Goal: Entertainment & Leisure: Consume media (video, audio)

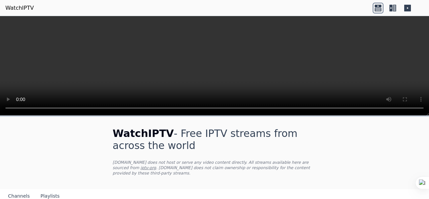
click at [43, 190] on button "Playlists" at bounding box center [50, 196] width 19 height 13
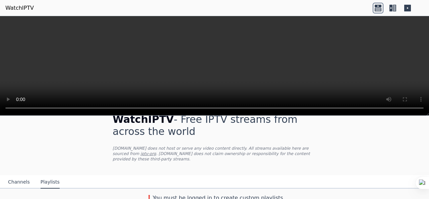
click at [20, 177] on button "Channels" at bounding box center [19, 182] width 22 height 13
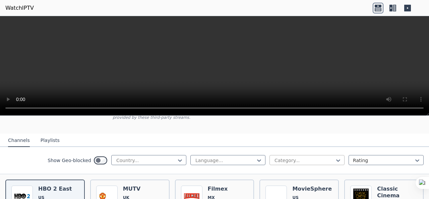
click at [322, 158] on div "Category..." at bounding box center [306, 160] width 75 height 10
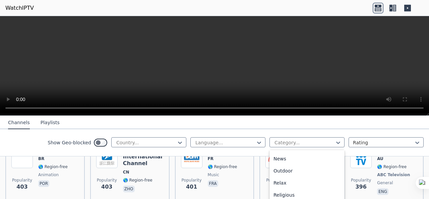
scroll to position [145, 0]
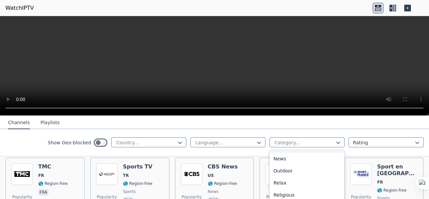
click at [316, 126] on nav "Channels Playlists" at bounding box center [214, 122] width 429 height 13
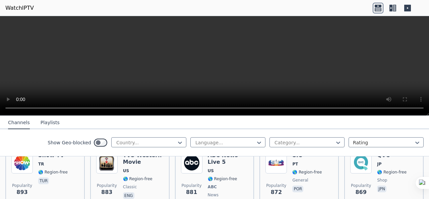
scroll to position [1525, 0]
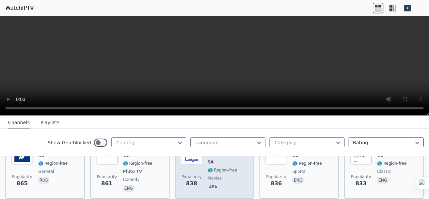
click at [224, 175] on span "movies" at bounding box center [228, 177] width 41 height 5
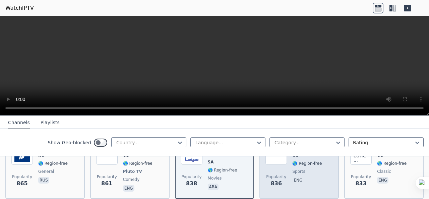
click at [312, 166] on div "SportsGrid US 🌎 Region-free sports eng" at bounding box center [308, 168] width 32 height 50
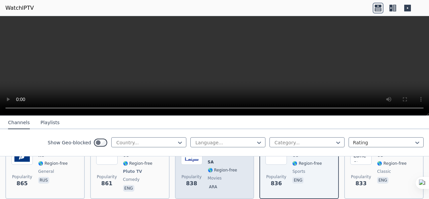
click at [201, 168] on div "Popularity 838 Rotana Cinema KSA SA 🌎 Region-free movies ara" at bounding box center [214, 168] width 67 height 50
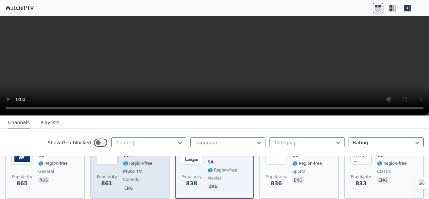
click at [135, 185] on span "eng" at bounding box center [137, 189] width 29 height 8
